Goal: Task Accomplishment & Management: Use online tool/utility

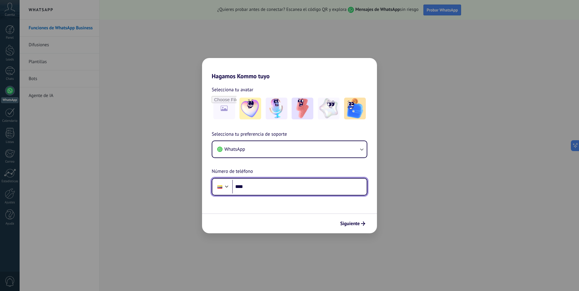
click at [257, 185] on input "****" at bounding box center [299, 186] width 135 height 14
click at [274, 188] on input "**********" at bounding box center [299, 186] width 135 height 14
type input "**********"
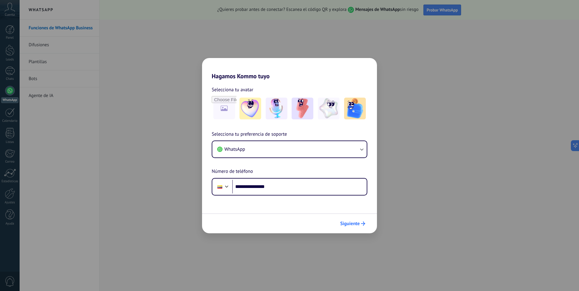
click at [354, 223] on span "Siguiente" at bounding box center [350, 223] width 20 height 4
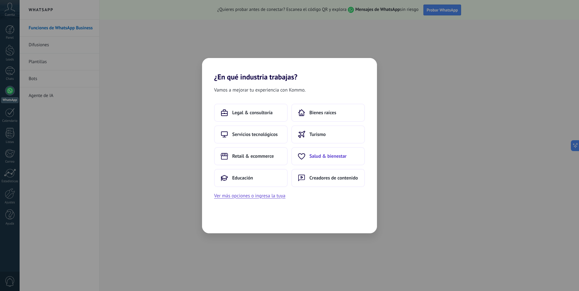
click at [323, 153] on span "Salud & bienestar" at bounding box center [328, 156] width 37 height 6
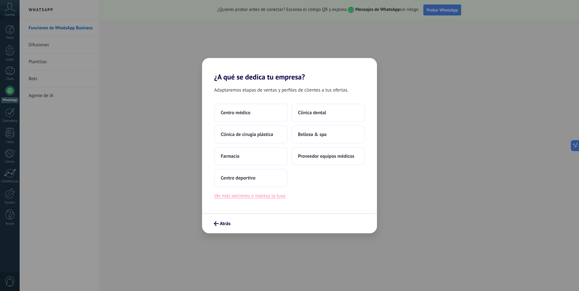
click at [260, 196] on button "Ver más opciones o ingresa la tuya" at bounding box center [249, 196] width 71 height 8
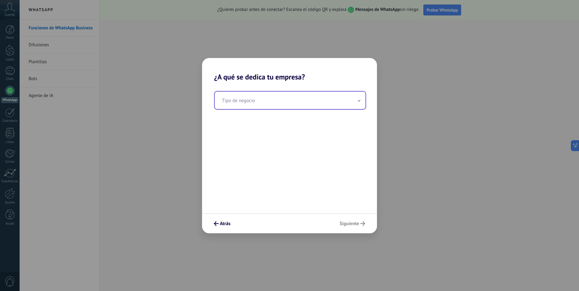
click at [243, 103] on input "text" at bounding box center [290, 99] width 151 height 17
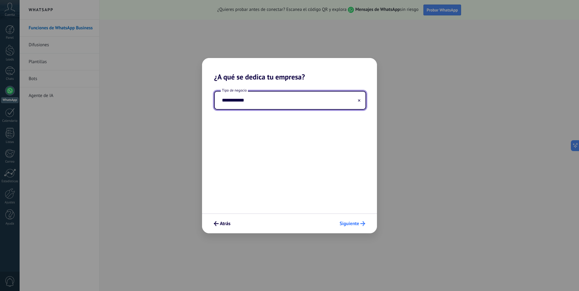
type input "**********"
click at [349, 224] on span "Siguiente" at bounding box center [350, 223] width 20 height 4
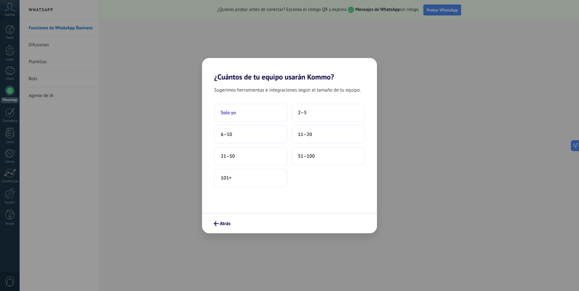
click at [232, 113] on span "Solo yo" at bounding box center [228, 113] width 15 height 6
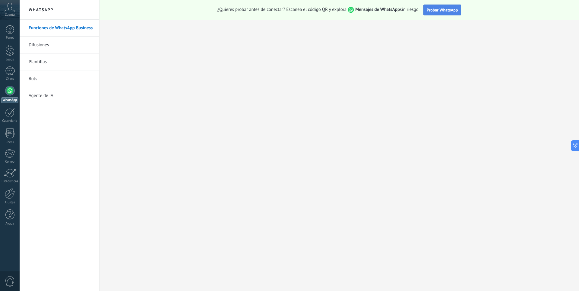
click at [440, 9] on span "Probar WhatsApp" at bounding box center [442, 9] width 31 height 5
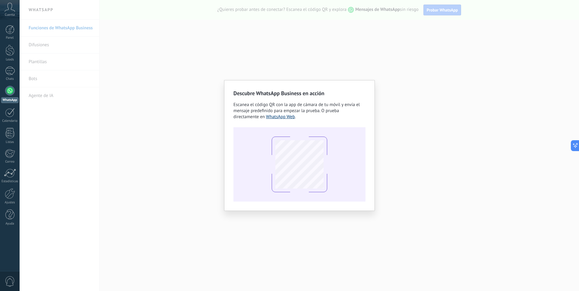
click at [281, 116] on link "WhatsApp Web" at bounding box center [280, 117] width 29 height 6
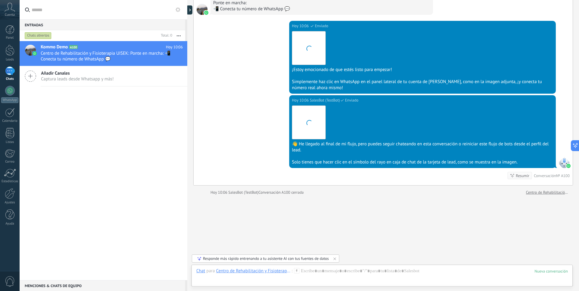
scroll to position [598, 0]
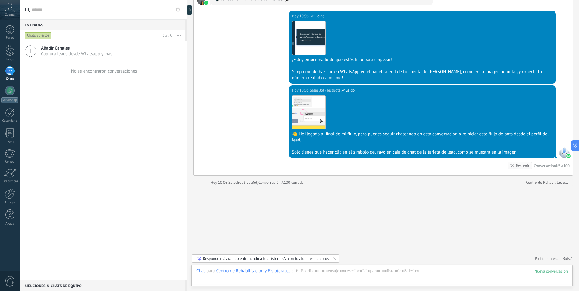
click at [297, 269] on icon at bounding box center [296, 270] width 5 height 5
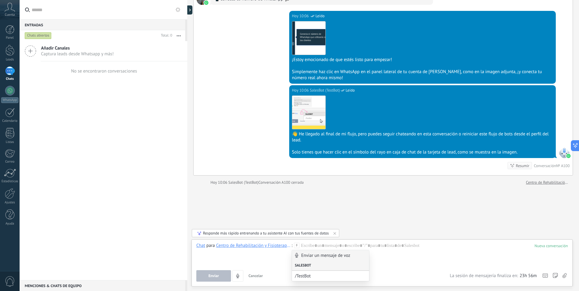
click at [304, 265] on div "Salesbot" at bounding box center [330, 265] width 77 height 10
click at [305, 265] on div "Salesbot" at bounding box center [330, 265] width 77 height 10
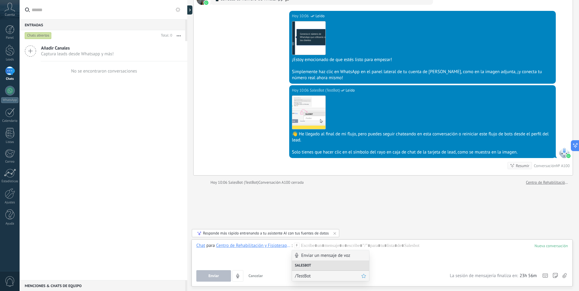
click at [301, 276] on span "/TestBot" at bounding box center [328, 276] width 66 height 6
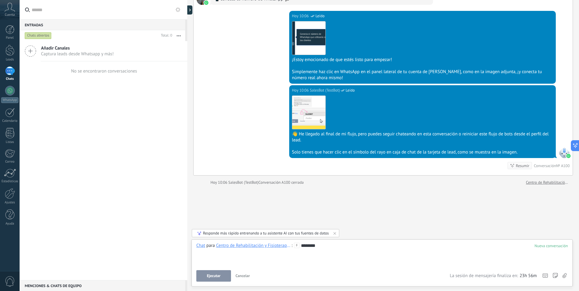
click at [297, 246] on icon at bounding box center [296, 244] width 5 height 5
click at [308, 255] on div "Salesbot" at bounding box center [330, 255] width 77 height 10
click at [300, 256] on div "Salesbot" at bounding box center [330, 255] width 77 height 10
click at [317, 255] on div "Salesbot" at bounding box center [330, 255] width 77 height 10
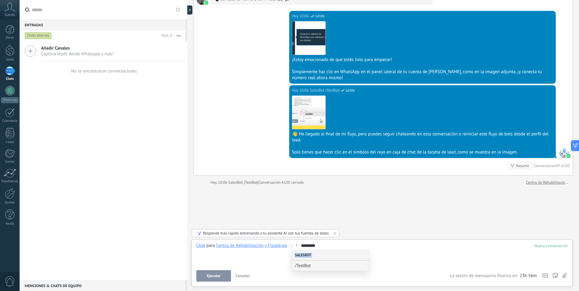
click at [317, 255] on div "Salesbot" at bounding box center [330, 255] width 77 height 10
click at [400, 256] on div "********" at bounding box center [382, 253] width 372 height 23
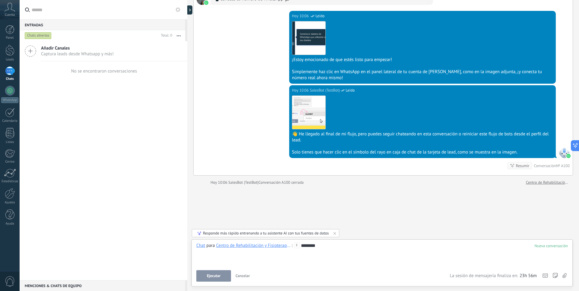
click at [218, 276] on span "Ejecutar" at bounding box center [214, 275] width 14 height 4
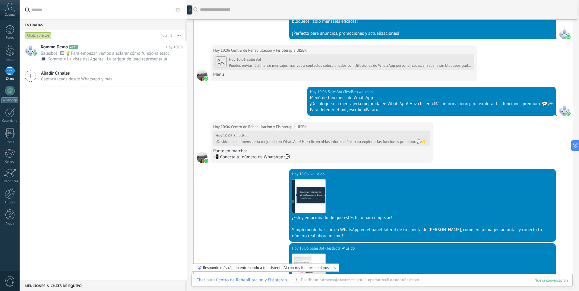
scroll to position [289, 0]
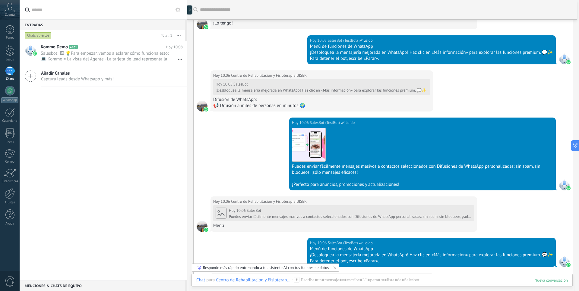
click at [10, 71] on div "1" at bounding box center [10, 70] width 10 height 9
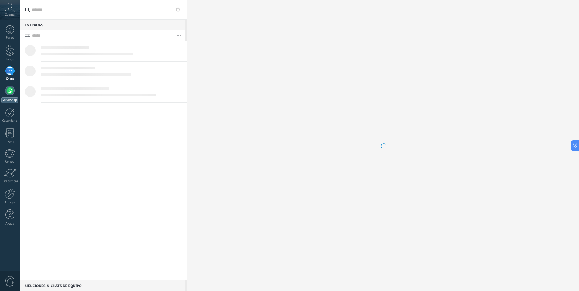
click at [8, 92] on div at bounding box center [10, 91] width 10 height 10
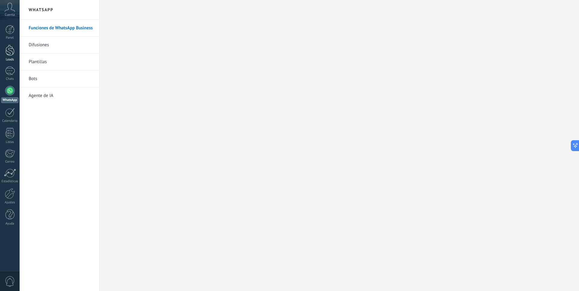
click at [10, 51] on div at bounding box center [9, 50] width 9 height 11
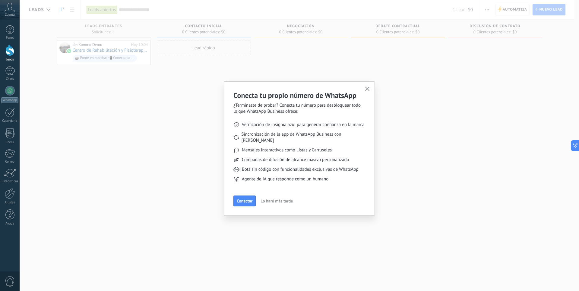
click at [276, 199] on span "Lo haré más tarde" at bounding box center [277, 201] width 32 height 4
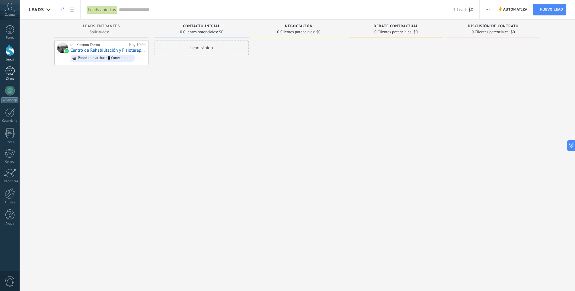
click at [13, 68] on div "1" at bounding box center [10, 70] width 10 height 9
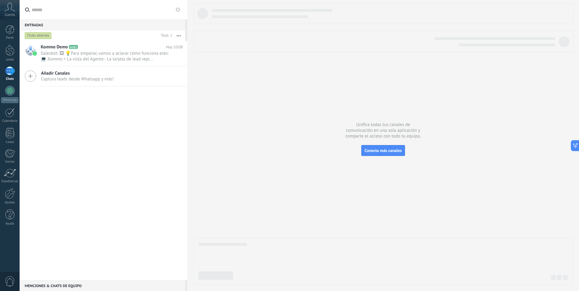
click at [52, 76] on span "Añadir Canales" at bounding box center [77, 73] width 73 height 6
click at [31, 77] on icon at bounding box center [30, 75] width 11 height 11
